Goal: Navigation & Orientation: Find specific page/section

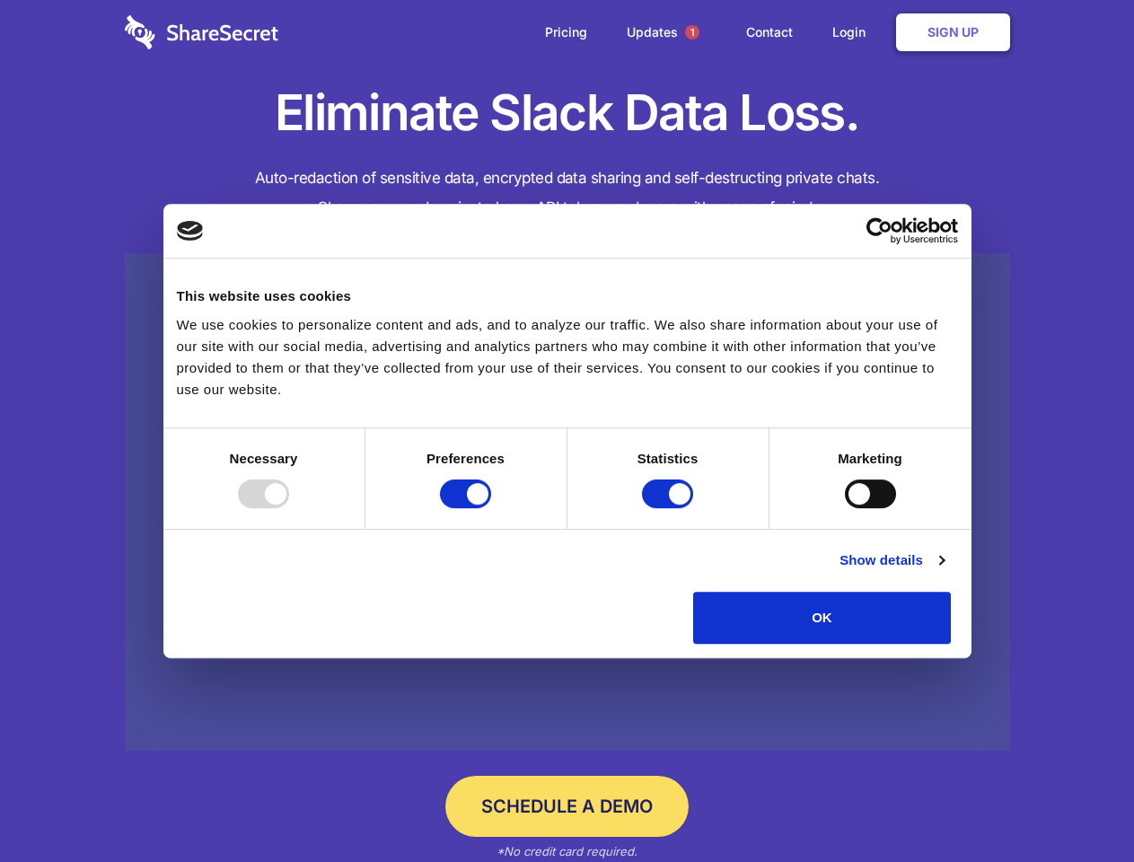
click at [289, 508] on div at bounding box center [263, 493] width 51 height 29
click at [491, 508] on input "Preferences" at bounding box center [465, 493] width 51 height 29
checkbox input "false"
click at [670, 508] on input "Statistics" at bounding box center [667, 493] width 51 height 29
checkbox input "false"
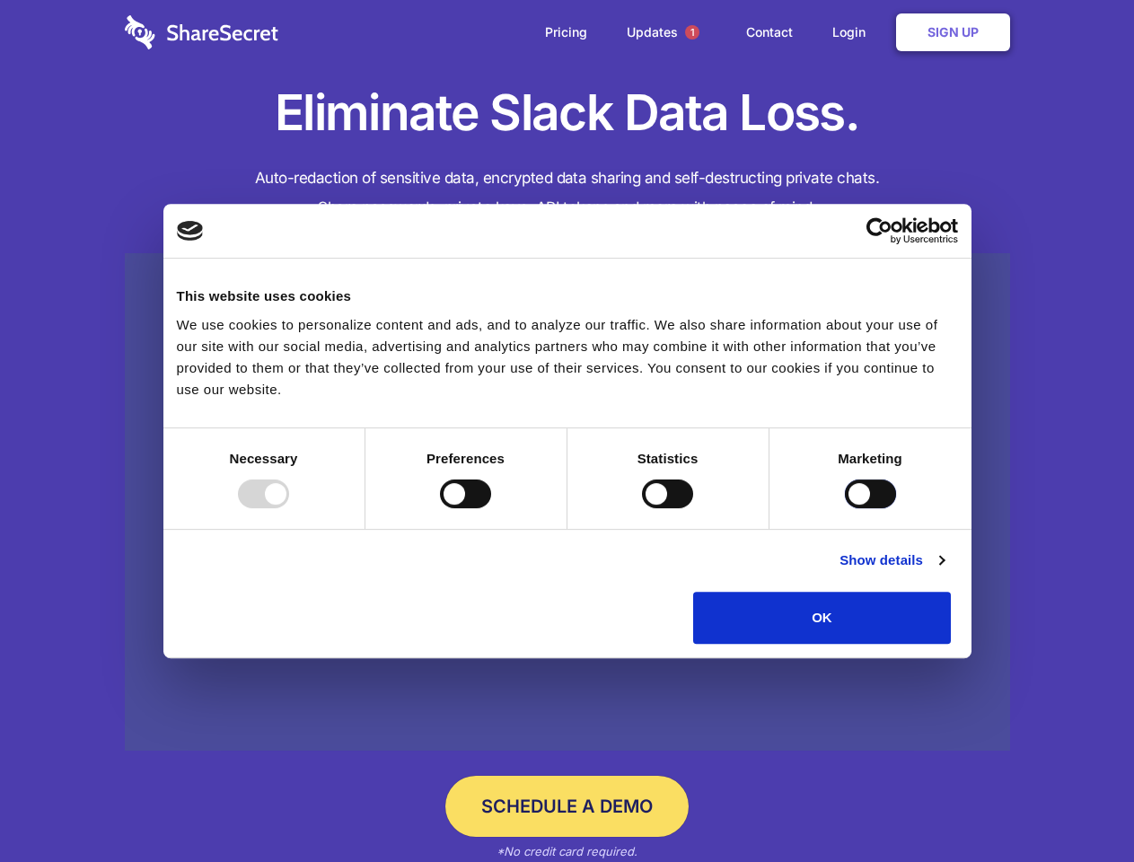
click at [845, 508] on input "Marketing" at bounding box center [870, 493] width 51 height 29
checkbox input "true"
click at [944, 571] on link "Show details" at bounding box center [892, 560] width 104 height 22
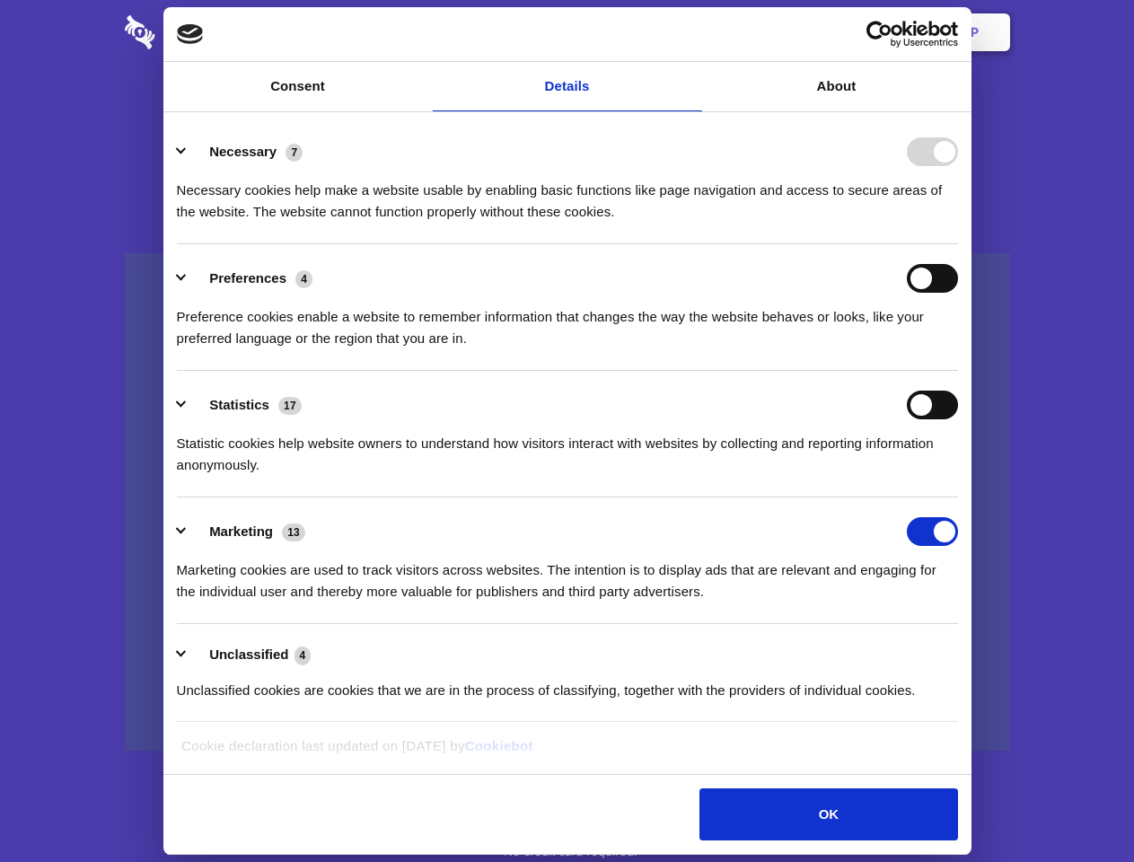
click at [958, 244] on li "Necessary 7 Necessary cookies help make a website usable by enabling basic func…" at bounding box center [567, 181] width 781 height 127
click at [691, 32] on span "1" at bounding box center [692, 32] width 14 height 14
